Goal: Information Seeking & Learning: Learn about a topic

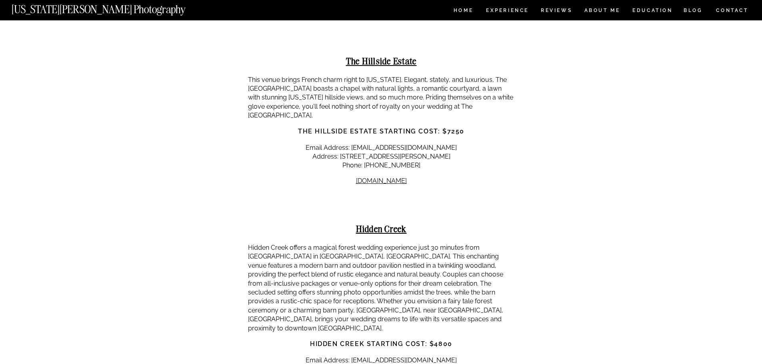
scroll to position [6397, 0]
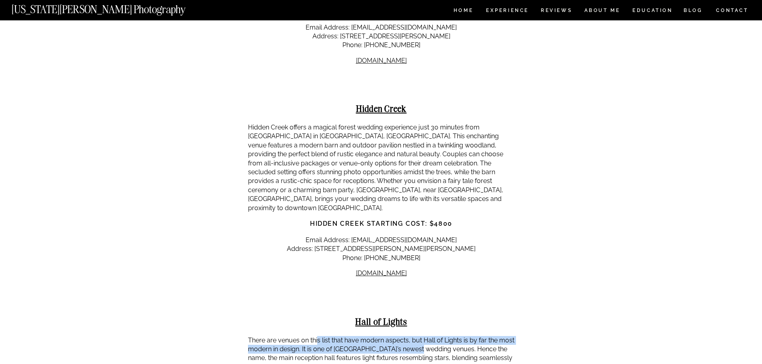
drag, startPoint x: 317, startPoint y: 203, endPoint x: 442, endPoint y: 213, distance: 125.6
click at [437, 336] on p "There are venues on this list that have modern aspects, but Hall of Lights is b…" at bounding box center [381, 354] width 267 height 36
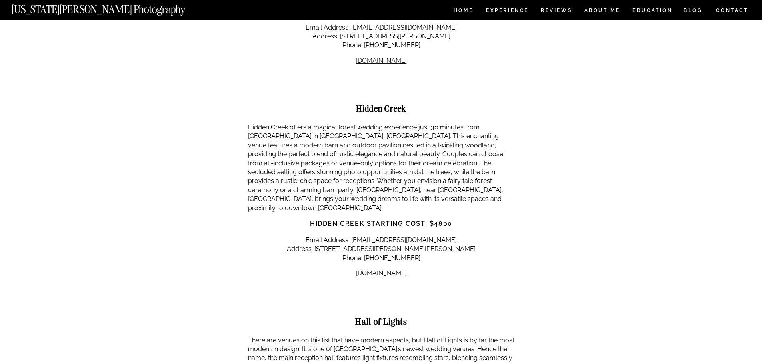
click at [442, 336] on p "There are venues on this list that have modern aspects, but Hall of Lights is b…" at bounding box center [381, 354] width 267 height 36
drag, startPoint x: 403, startPoint y: 207, endPoint x: 486, endPoint y: 208, distance: 82.8
click at [485, 336] on p "There are venues on this list that have modern aspects, but Hall of Lights is b…" at bounding box center [381, 354] width 267 height 36
click at [486, 336] on p "There are venues on this list that have modern aspects, but Hall of Lights is b…" at bounding box center [381, 354] width 267 height 36
drag, startPoint x: 261, startPoint y: 213, endPoint x: 349, endPoint y: 219, distance: 87.7
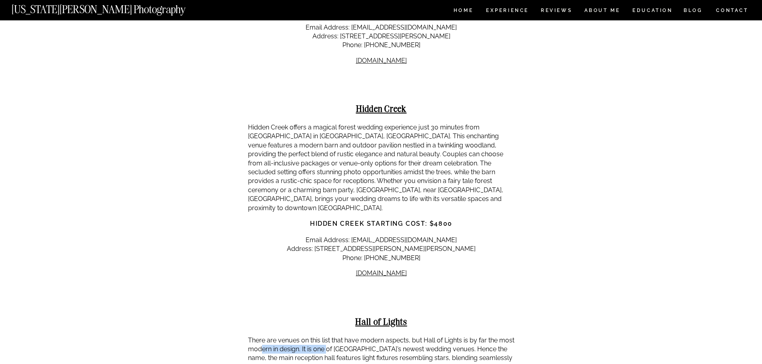
click at [341, 336] on p "There are venues on this list that have modern aspects, but Hall of Lights is b…" at bounding box center [381, 354] width 267 height 36
click at [349, 336] on p "There are venues on this list that have modern aspects, but Hall of Lights is b…" at bounding box center [381, 354] width 267 height 36
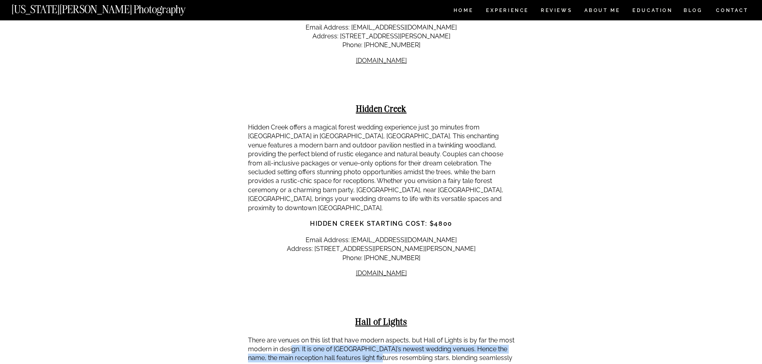
drag, startPoint x: 291, startPoint y: 215, endPoint x: 399, endPoint y: 222, distance: 108.2
click at [397, 336] on p "There are venues on this list that have modern aspects, but Hall of Lights is b…" at bounding box center [381, 354] width 267 height 36
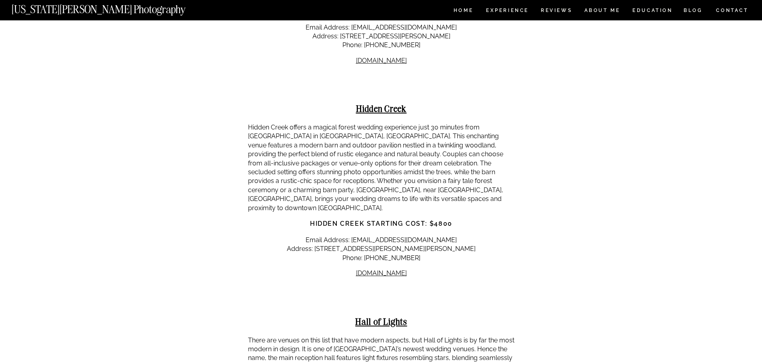
click at [401, 336] on p "There are venues on this list that have modern aspects, but Hall of Lights is b…" at bounding box center [381, 354] width 267 height 36
drag, startPoint x: 343, startPoint y: 214, endPoint x: 435, endPoint y: 215, distance: 92.4
click at [435, 336] on p "There are venues on this list that have modern aspects, but Hall of Lights is b…" at bounding box center [381, 354] width 267 height 36
click at [443, 336] on p "There are venues on this list that have modern aspects, but Hall of Lights is b…" at bounding box center [381, 354] width 267 height 36
drag, startPoint x: 411, startPoint y: 215, endPoint x: 335, endPoint y: 215, distance: 75.6
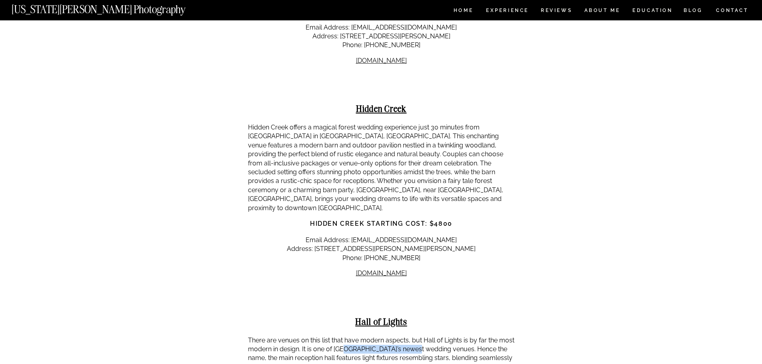
click at [336, 336] on p "There are venues on this list that have modern aspects, but Hall of Lights is b…" at bounding box center [381, 354] width 267 height 36
click at [335, 336] on p "There are venues on this list that have modern aspects, but Hall of Lights is b…" at bounding box center [381, 354] width 267 height 36
drag, startPoint x: 265, startPoint y: 223, endPoint x: 389, endPoint y: 222, distance: 123.9
click at [385, 336] on p "There are venues on this list that have modern aspects, but Hall of Lights is b…" at bounding box center [381, 354] width 267 height 36
click at [389, 336] on p "There are venues on this list that have modern aspects, but Hall of Lights is b…" at bounding box center [381, 354] width 267 height 36
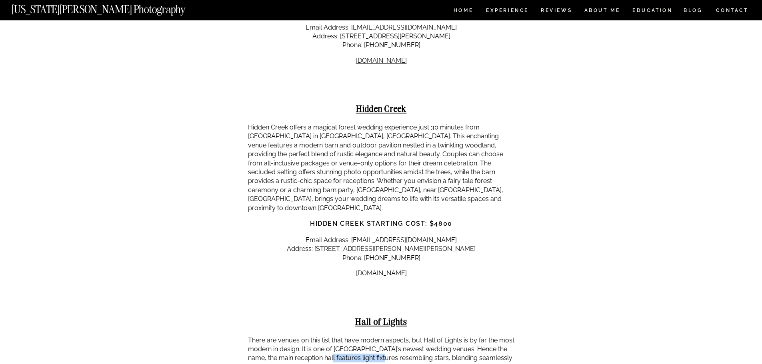
drag, startPoint x: 376, startPoint y: 221, endPoint x: 310, endPoint y: 221, distance: 65.6
click at [311, 336] on p "There are venues on this list that have modern aspects, but Hall of Lights is b…" at bounding box center [381, 354] width 267 height 36
click at [310, 336] on p "There are venues on this list that have modern aspects, but Hall of Lights is b…" at bounding box center [381, 354] width 267 height 36
drag, startPoint x: 398, startPoint y: 221, endPoint x: 483, endPoint y: 221, distance: 85.2
click at [483, 336] on p "There are venues on this list that have modern aspects, but Hall of Lights is b…" at bounding box center [381, 354] width 267 height 36
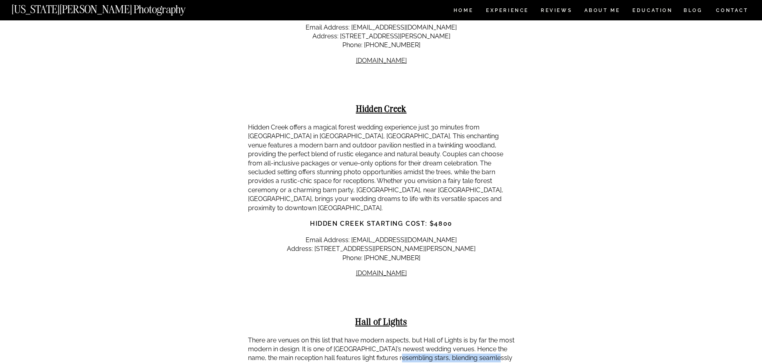
click at [483, 336] on p "There are venues on this list that have modern aspects, but Hall of Lights is b…" at bounding box center [381, 354] width 267 height 36
drag, startPoint x: 323, startPoint y: 247, endPoint x: 403, endPoint y: 248, distance: 79.6
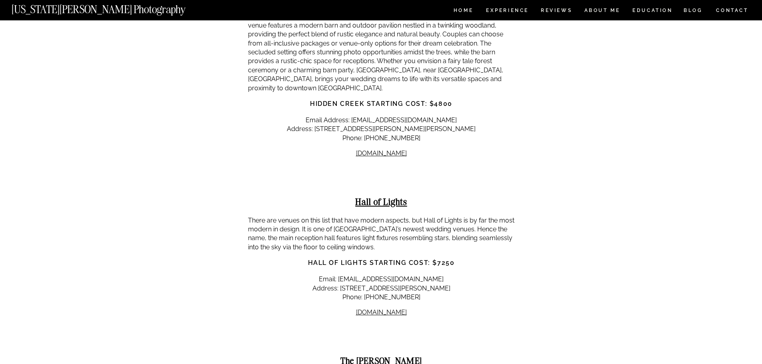
scroll to position [6437, 0]
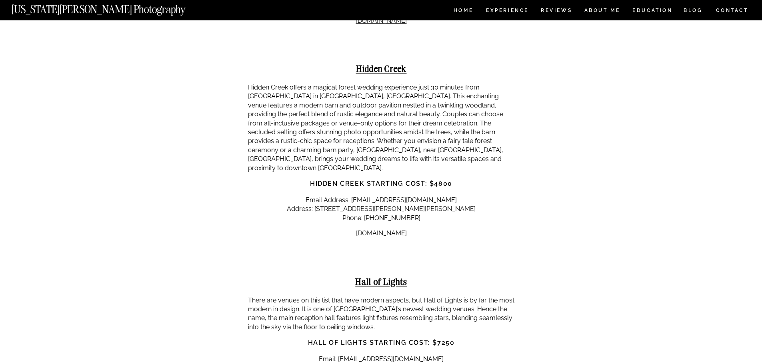
drag, startPoint x: 275, startPoint y: 162, endPoint x: 443, endPoint y: 163, distance: 168.3
click at [443, 296] on p "There are venues on this list that have modern aspects, but Hall of Lights is b…" at bounding box center [381, 314] width 267 height 36
drag, startPoint x: 319, startPoint y: 182, endPoint x: 482, endPoint y: 182, distance: 163.5
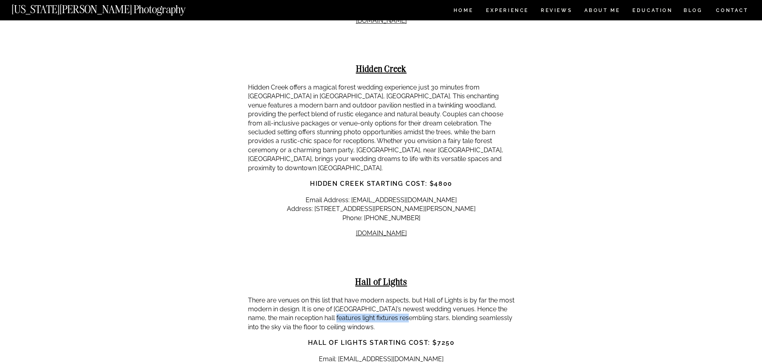
click at [462, 296] on p "There are venues on this list that have modern aspects, but Hall of Lights is b…" at bounding box center [381, 314] width 267 height 36
click at [483, 296] on p "There are venues on this list that have modern aspects, but Hall of Lights is b…" at bounding box center [381, 314] width 267 height 36
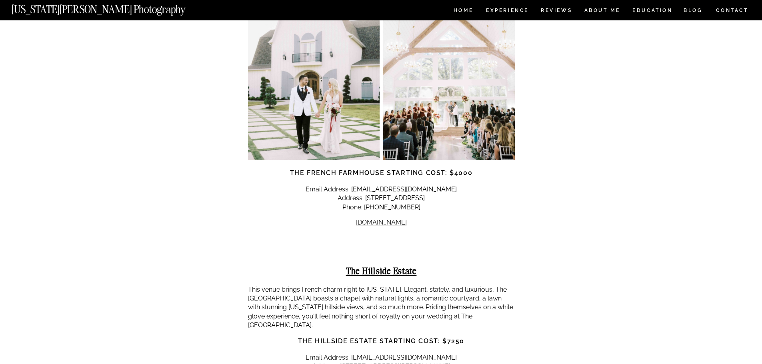
scroll to position [5997, 0]
